Goal: Transaction & Acquisition: Purchase product/service

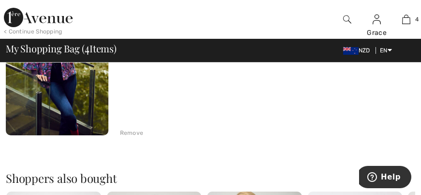
scroll to position [678, 0]
click at [123, 133] on div "Remove" at bounding box center [132, 132] width 24 height 9
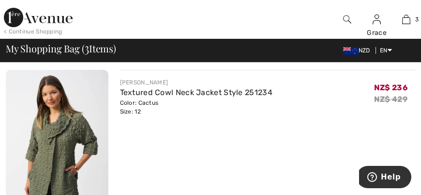
scroll to position [568, 0]
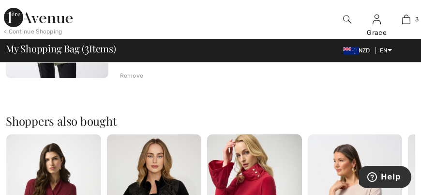
click at [130, 78] on div "Remove" at bounding box center [132, 75] width 24 height 9
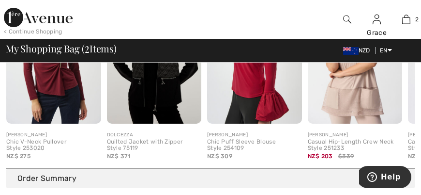
scroll to position [554, 0]
click at [405, 21] on img at bounding box center [406, 20] width 8 height 12
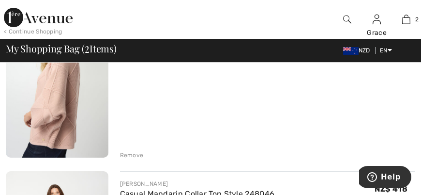
scroll to position [97, 0]
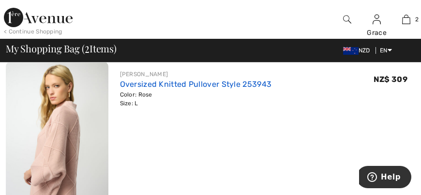
click at [139, 83] on link "Oversized Knitted Pullover Style 253943" at bounding box center [196, 83] width 152 height 9
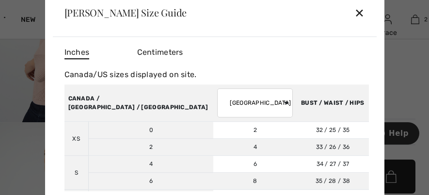
click at [219, 102] on select "AUSTRALIA UK France Germany Spain Italy Japan" at bounding box center [255, 102] width 76 height 29
click at [217, 88] on select "AUSTRALIA UK France Germany Spain Italy Japan" at bounding box center [255, 102] width 76 height 29
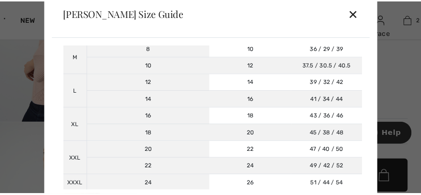
scroll to position [134, 0]
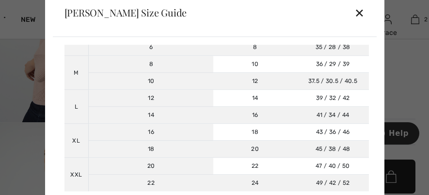
click at [362, 17] on div "✕" at bounding box center [359, 12] width 10 height 20
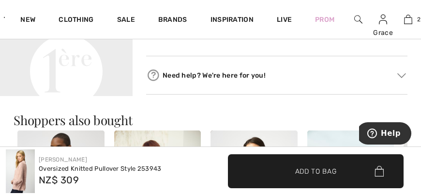
scroll to position [436, 0]
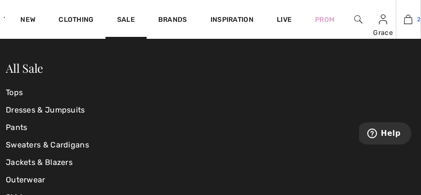
click at [414, 20] on link "2" at bounding box center [409, 20] width 24 height 12
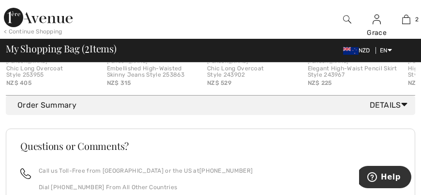
scroll to position [433, 0]
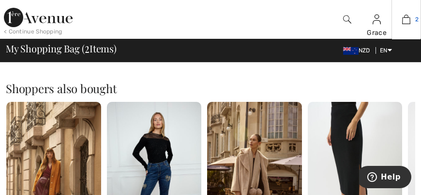
click at [405, 21] on img at bounding box center [406, 20] width 8 height 12
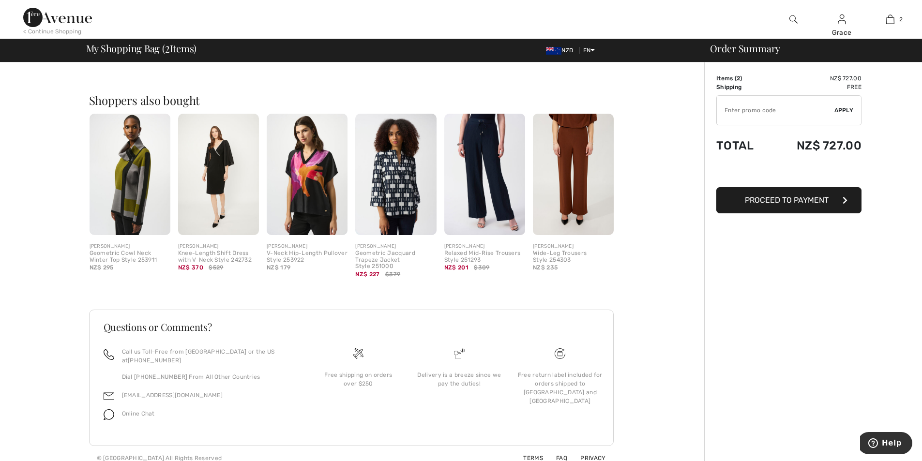
scroll to position [365, 0]
click at [421, 194] on span "Proceed to Payment" at bounding box center [787, 200] width 84 height 9
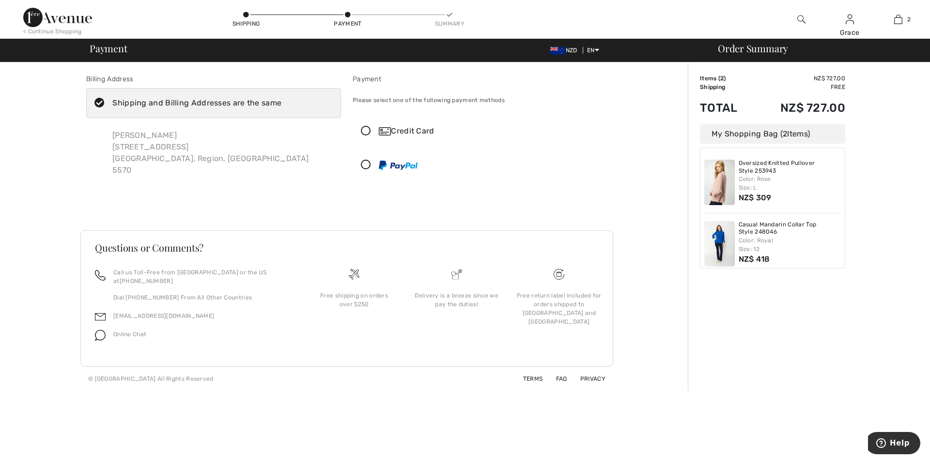
click at [365, 133] on icon at bounding box center [366, 131] width 26 height 10
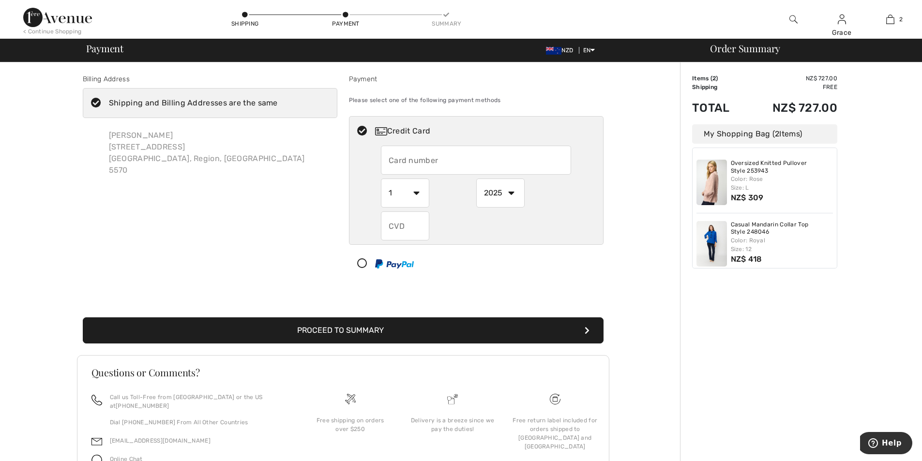
click at [450, 154] on input "text" at bounding box center [476, 160] width 190 height 29
type input "4999773532527568"
select select "9"
type input "518"
click at [418, 196] on select "1 2 3 4 5 6 7 8 9 10 11 12" at bounding box center [405, 193] width 48 height 29
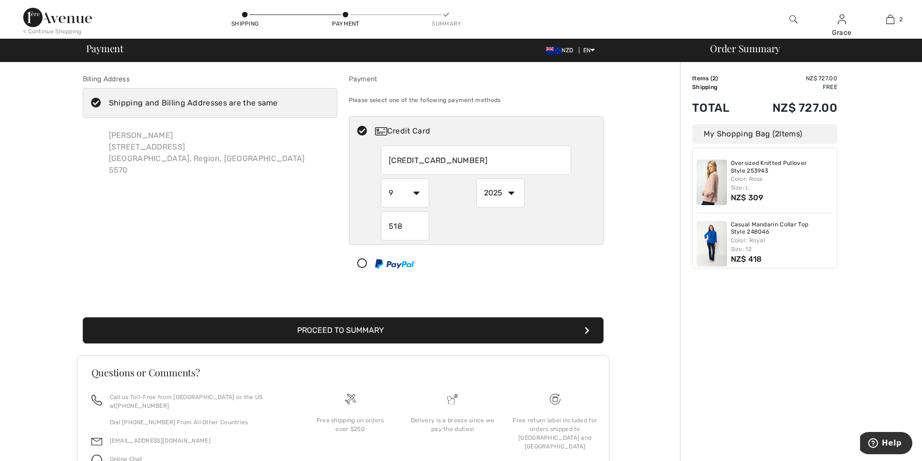
select select "8"
click at [381, 179] on select "1 2 3 4 5 6 7 8 9 10 11 12" at bounding box center [405, 193] width 48 height 29
click at [512, 191] on select "2025 2026 2027 2028 2029 2030 2031 2032 2033 2034 2035" at bounding box center [500, 193] width 48 height 29
select select "2028"
click at [476, 179] on select "2025 2026 2027 2028 2029 2030 2031 2032 2033 2034 2035" at bounding box center [500, 193] width 48 height 29
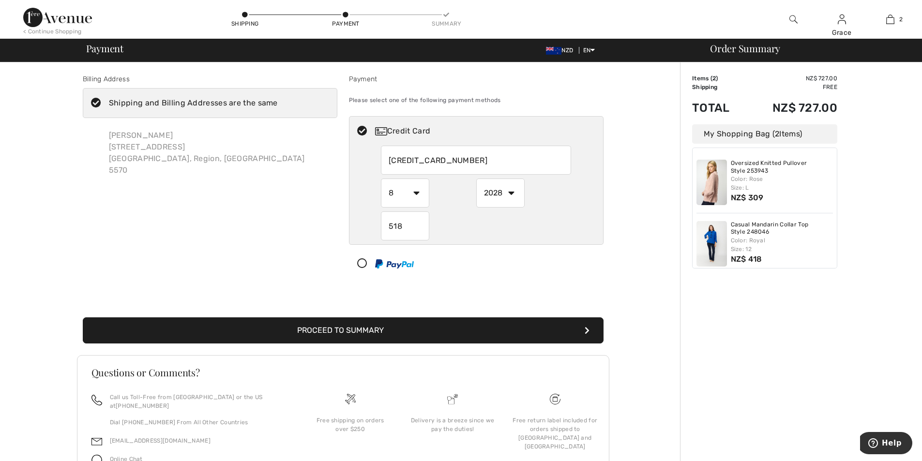
click at [406, 217] on input "518" at bounding box center [405, 226] width 48 height 29
drag, startPoint x: 405, startPoint y: 221, endPoint x: 383, endPoint y: 224, distance: 22.9
click at [383, 225] on input "518" at bounding box center [405, 226] width 48 height 29
type input "921"
click at [578, 289] on div "Billing Address Shipping and Billing Addresses are the same Grace Gilfillan 7 F…" at bounding box center [343, 203] width 533 height 305
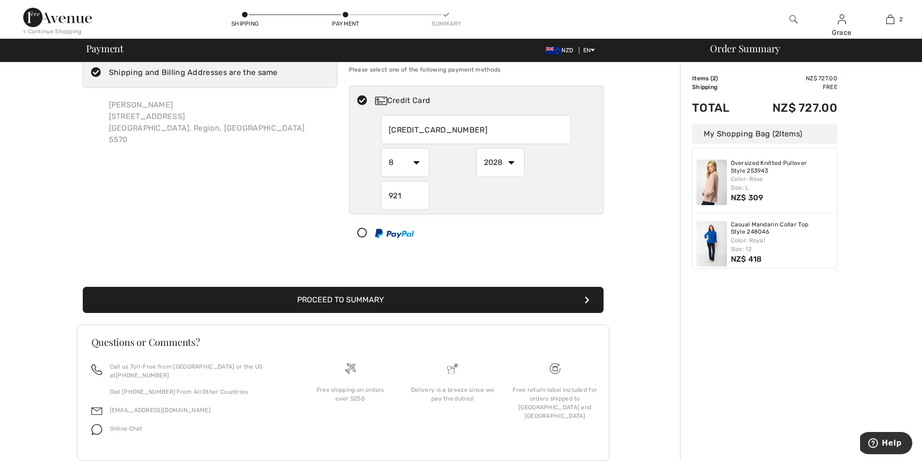
scroll to position [46, 0]
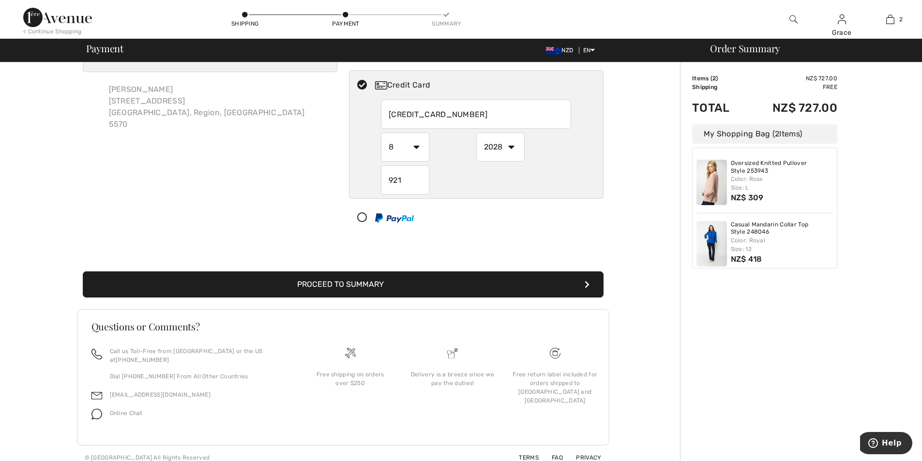
click at [400, 285] on button "Proceed to Summary" at bounding box center [343, 285] width 521 height 26
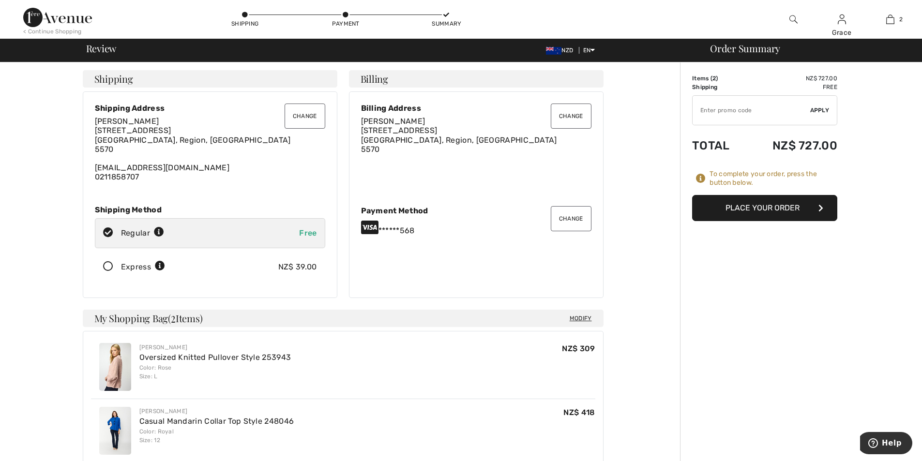
click at [723, 206] on button "Place Your Order" at bounding box center [764, 208] width 145 height 26
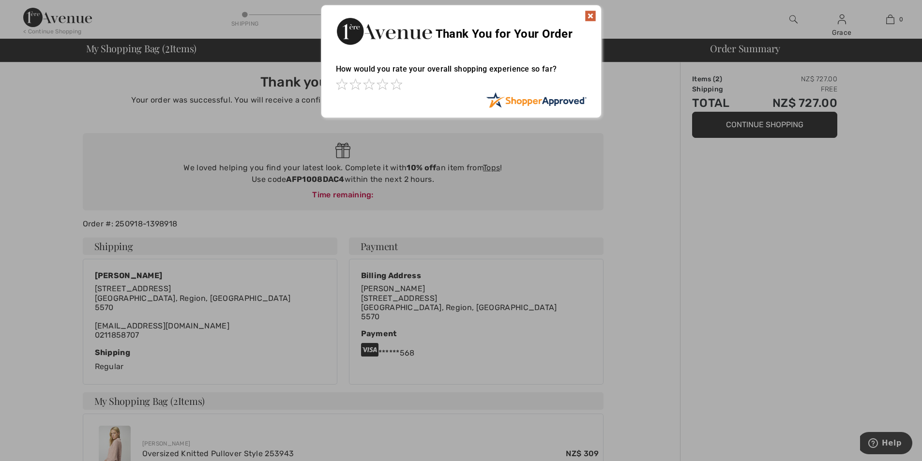
click at [588, 18] on img at bounding box center [591, 16] width 12 height 12
